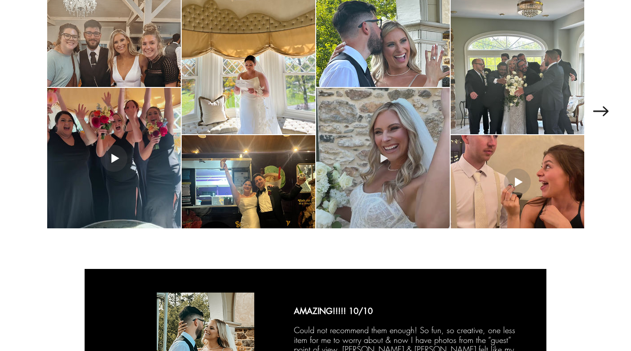
scroll to position [1266, 0]
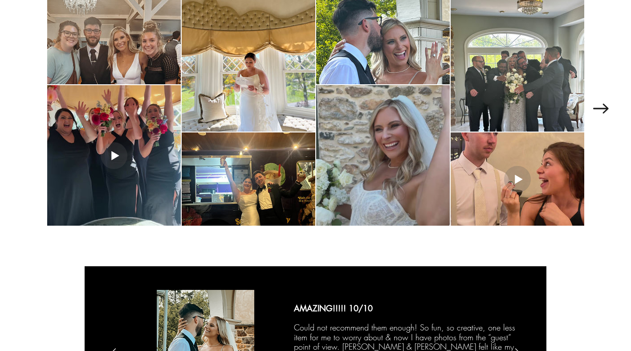
click at [388, 143] on div at bounding box center [383, 155] width 134 height 140
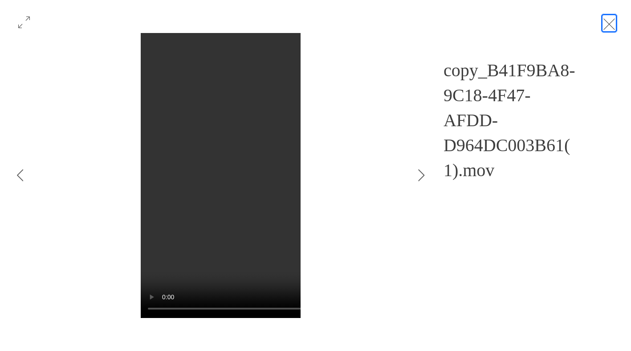
click at [618, 20] on button "Exit expand mode" at bounding box center [609, 23] width 17 height 20
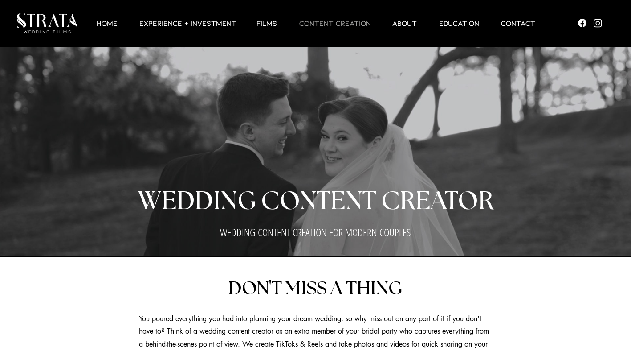
scroll to position [1266, 0]
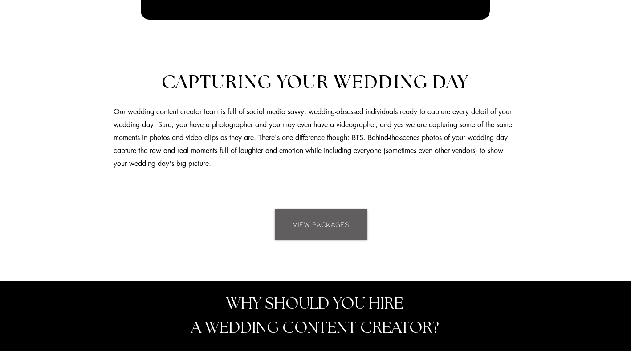
click at [314, 230] on link "VIEW PACKAGES" at bounding box center [321, 224] width 92 height 30
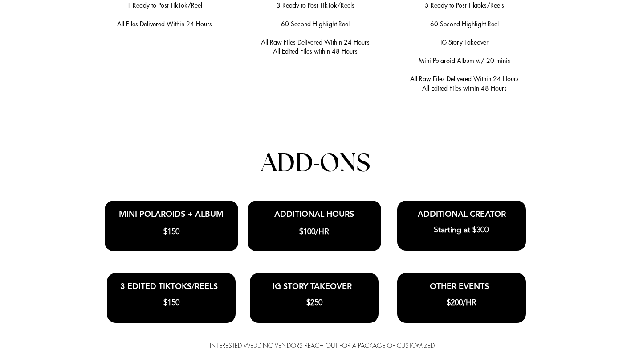
scroll to position [1890, 0]
